Goal: Transaction & Acquisition: Download file/media

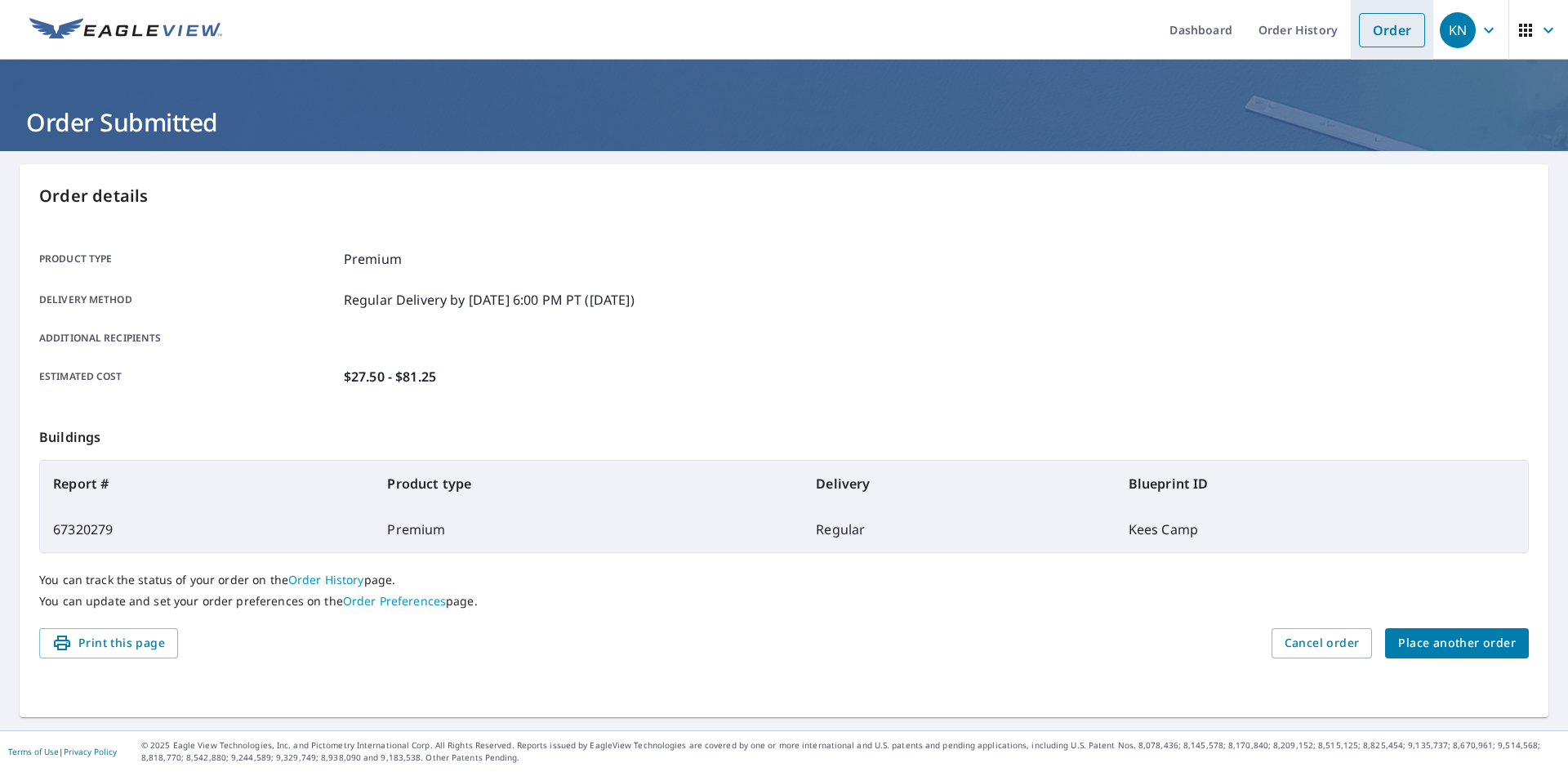
click at [1374, 25] on link "Order" at bounding box center [1391, 30] width 66 height 34
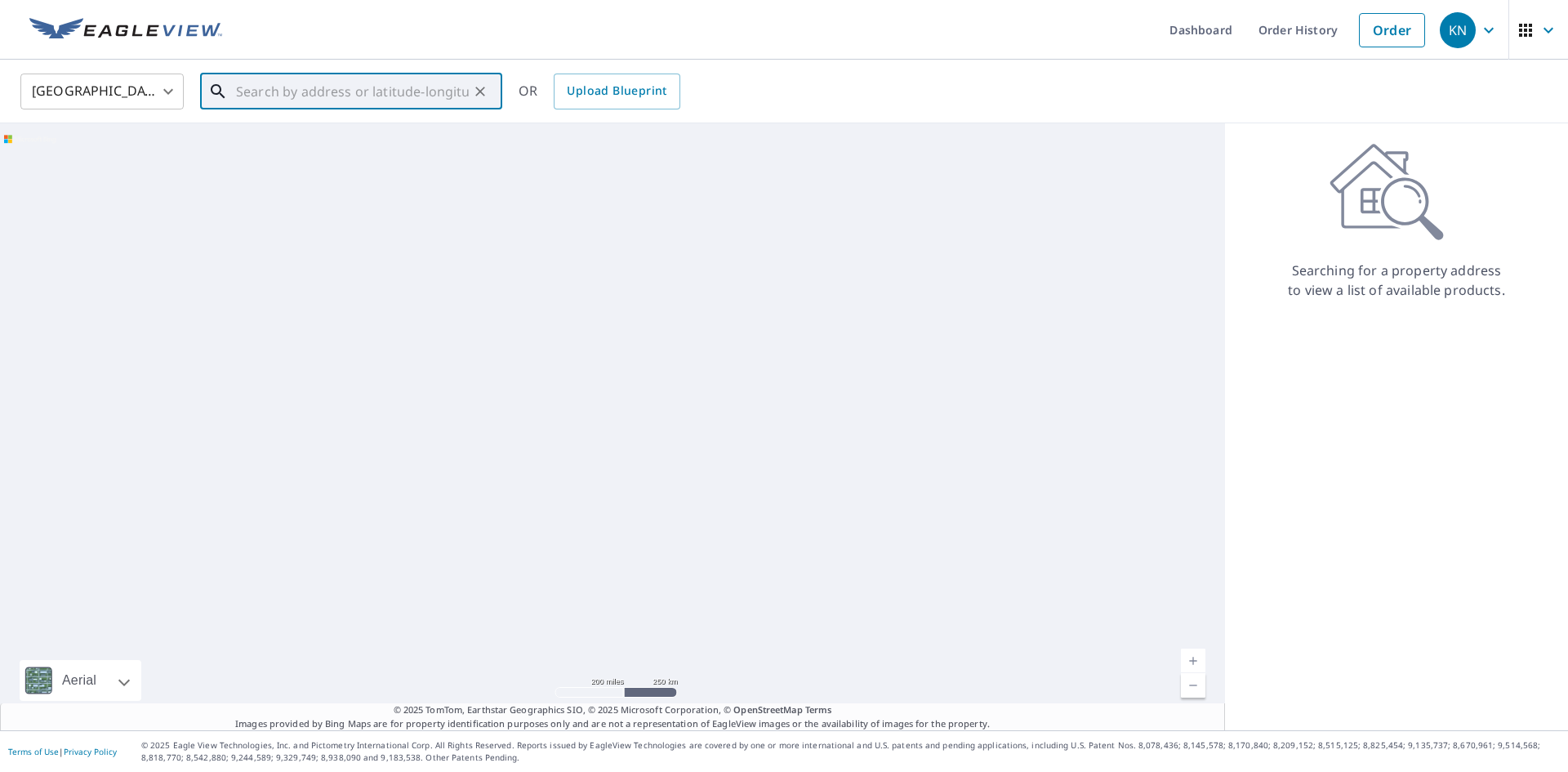
click at [396, 87] on input "text" at bounding box center [352, 91] width 233 height 46
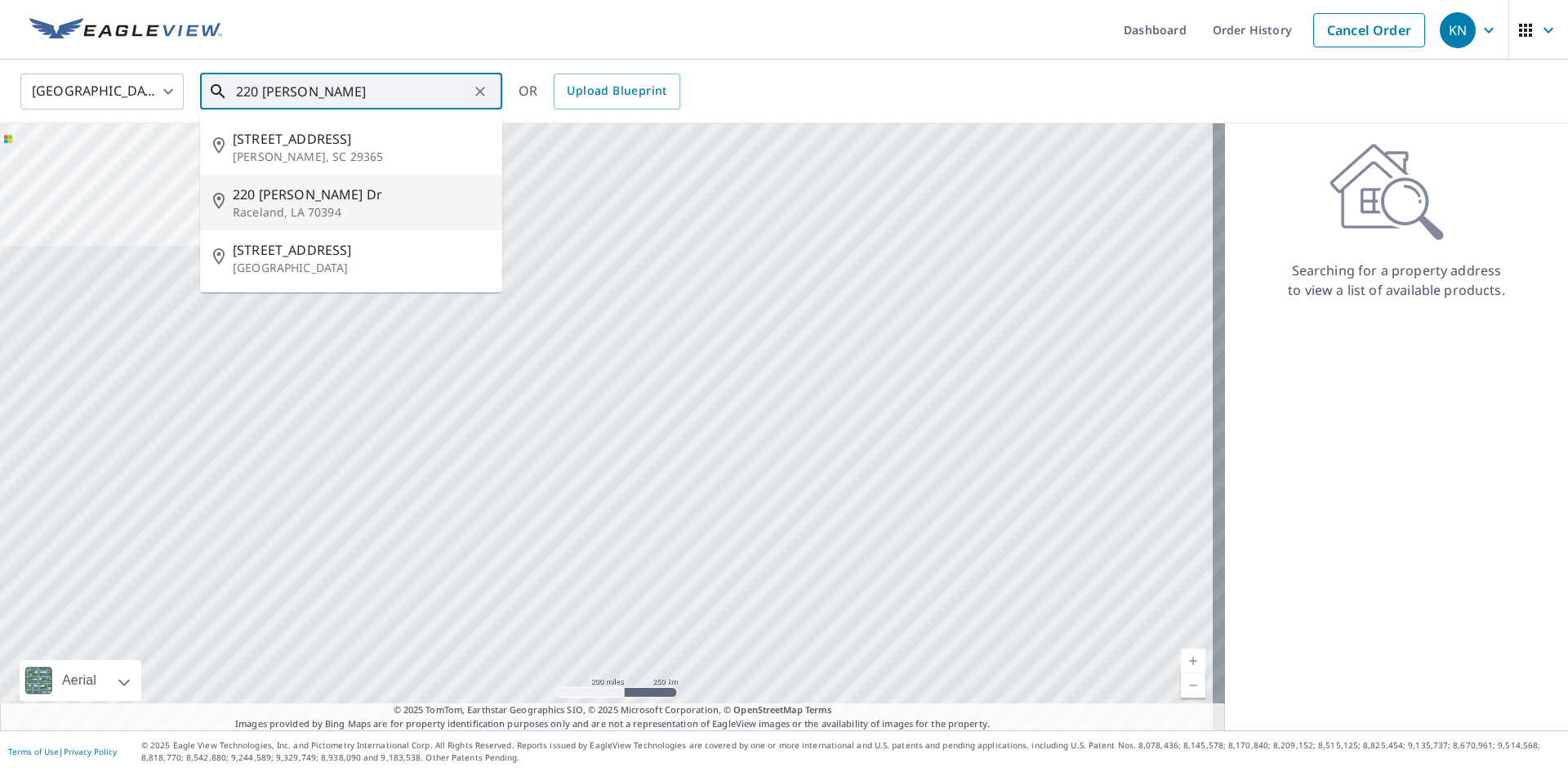
click at [227, 219] on li "[STREET_ADDRESS][PERSON_NAME][PERSON_NAME]" at bounding box center [350, 202] width 302 height 55
type input "[STREET_ADDRESS][PERSON_NAME][PERSON_NAME]"
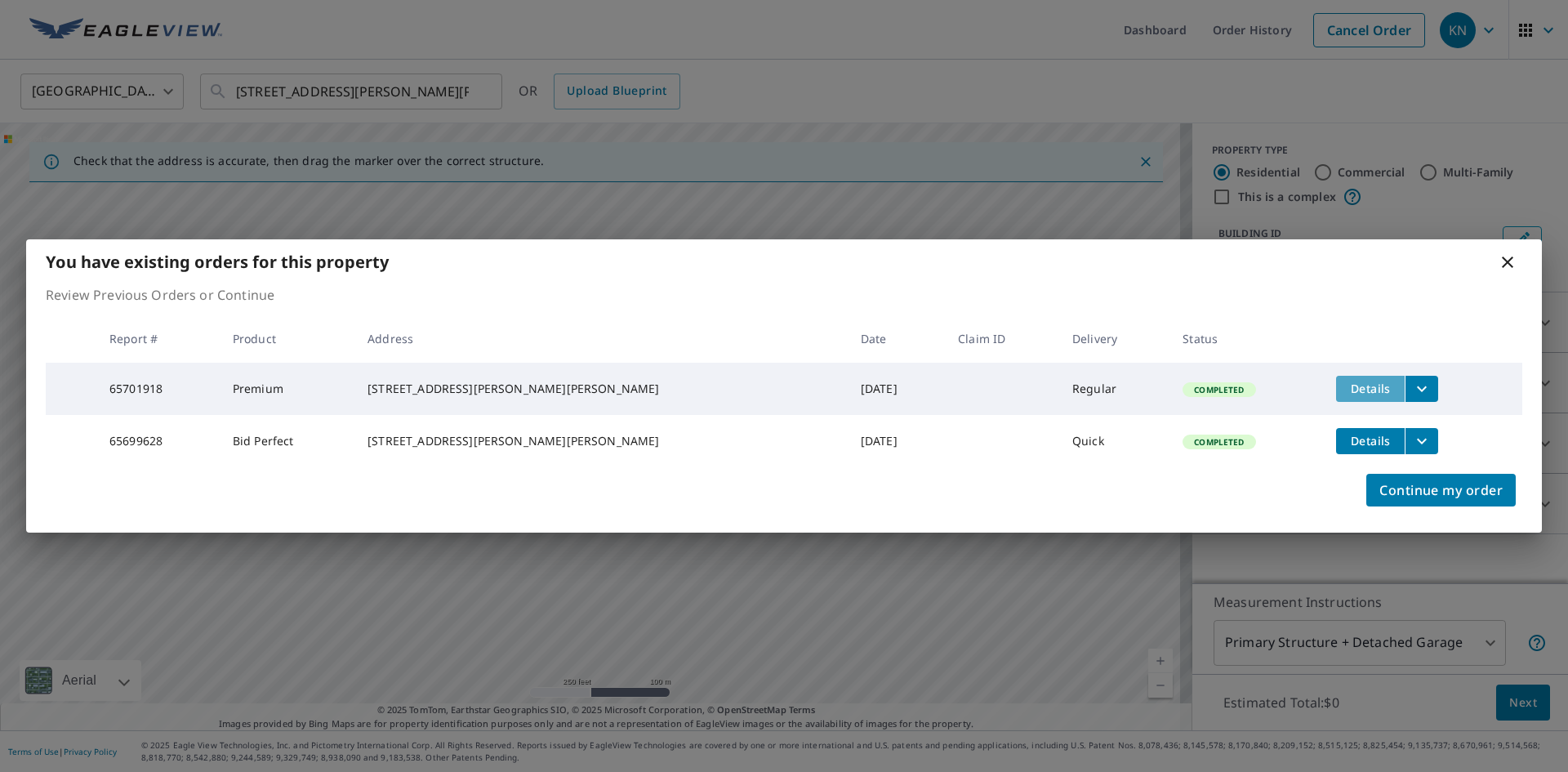
click at [1347, 380] on span "Details" at bounding box center [1370, 388] width 49 height 16
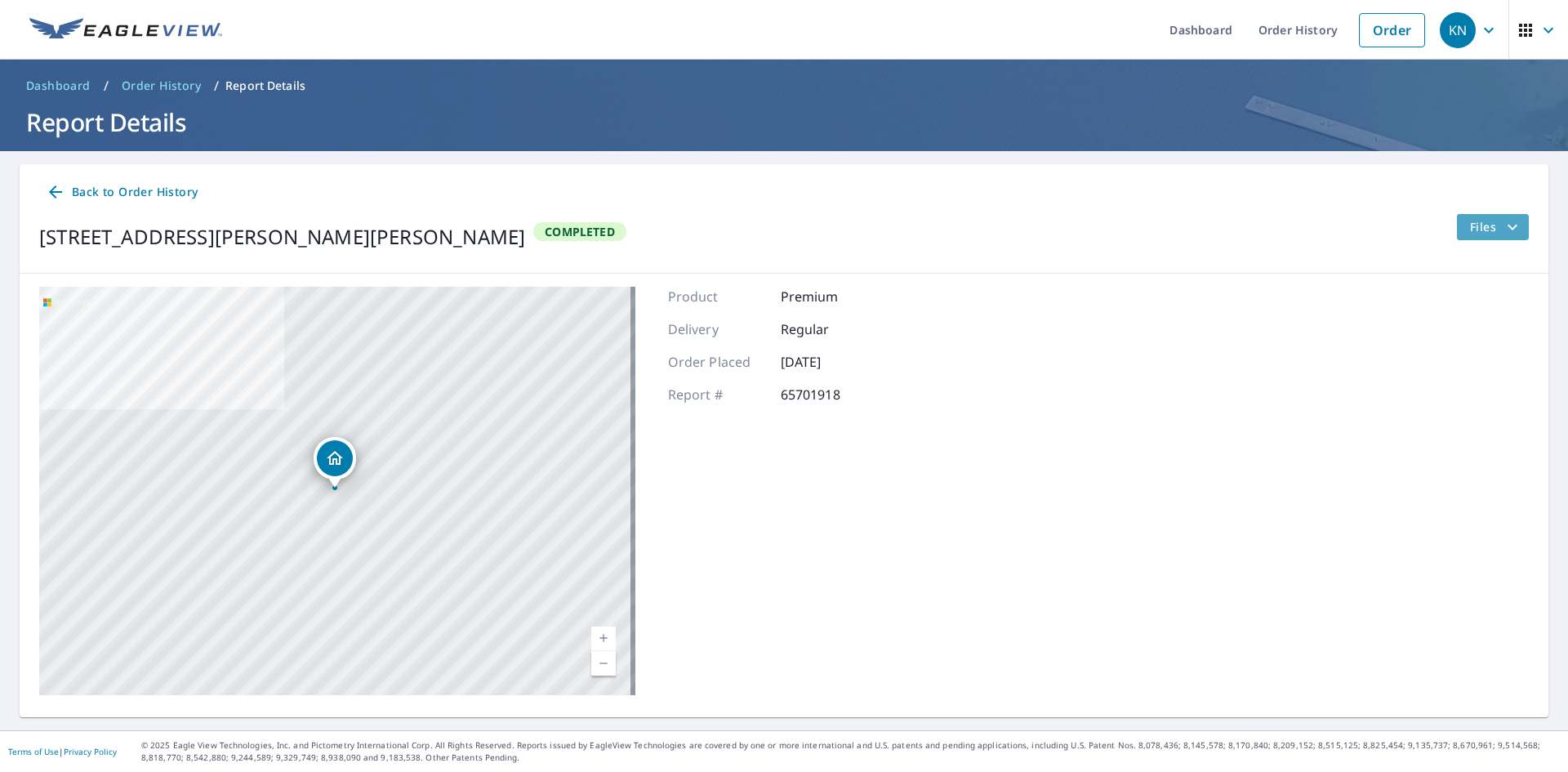
click at [1470, 219] on span "Files" at bounding box center [1496, 227] width 53 height 19
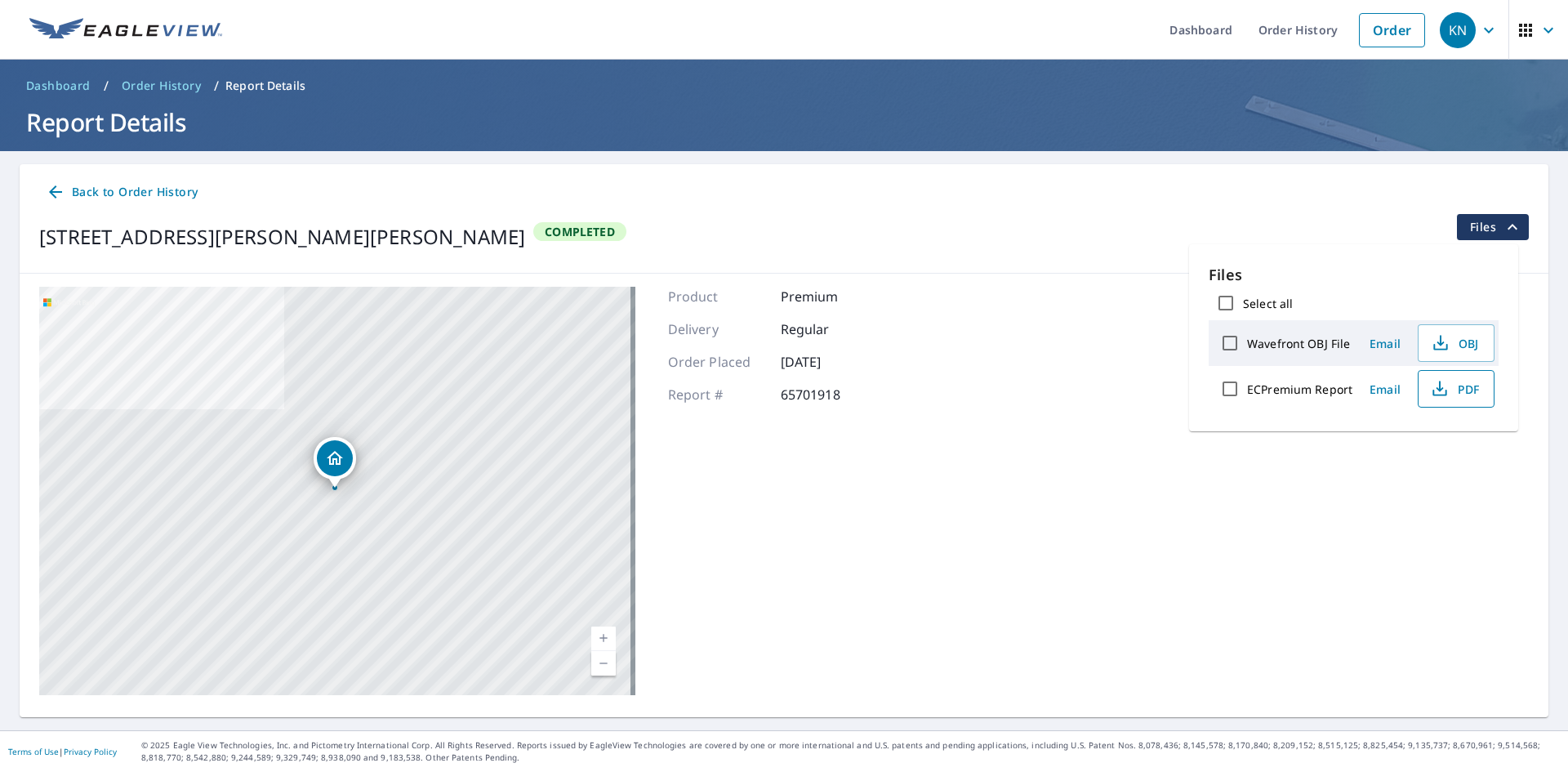
click at [1441, 384] on icon "button" at bounding box center [1439, 388] width 19 height 19
